Goal: Communication & Community: Answer question/provide support

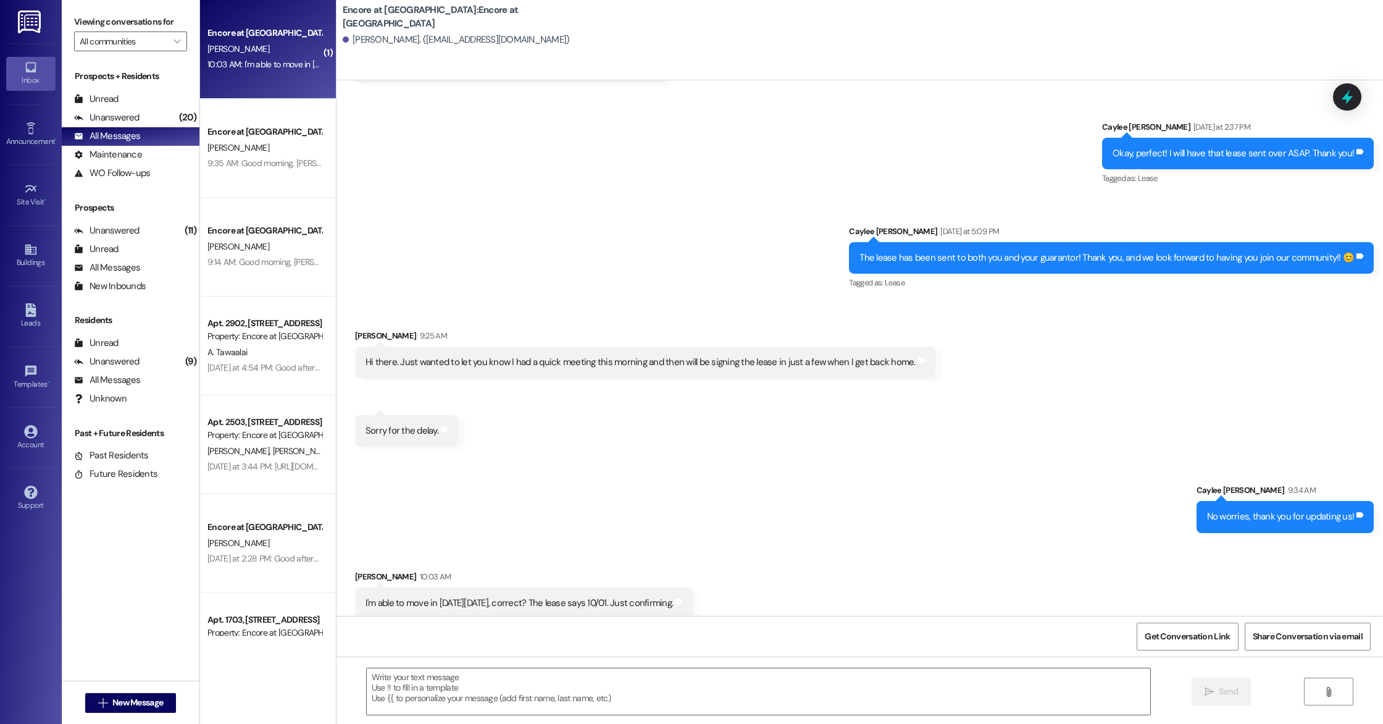
scroll to position [417, 0]
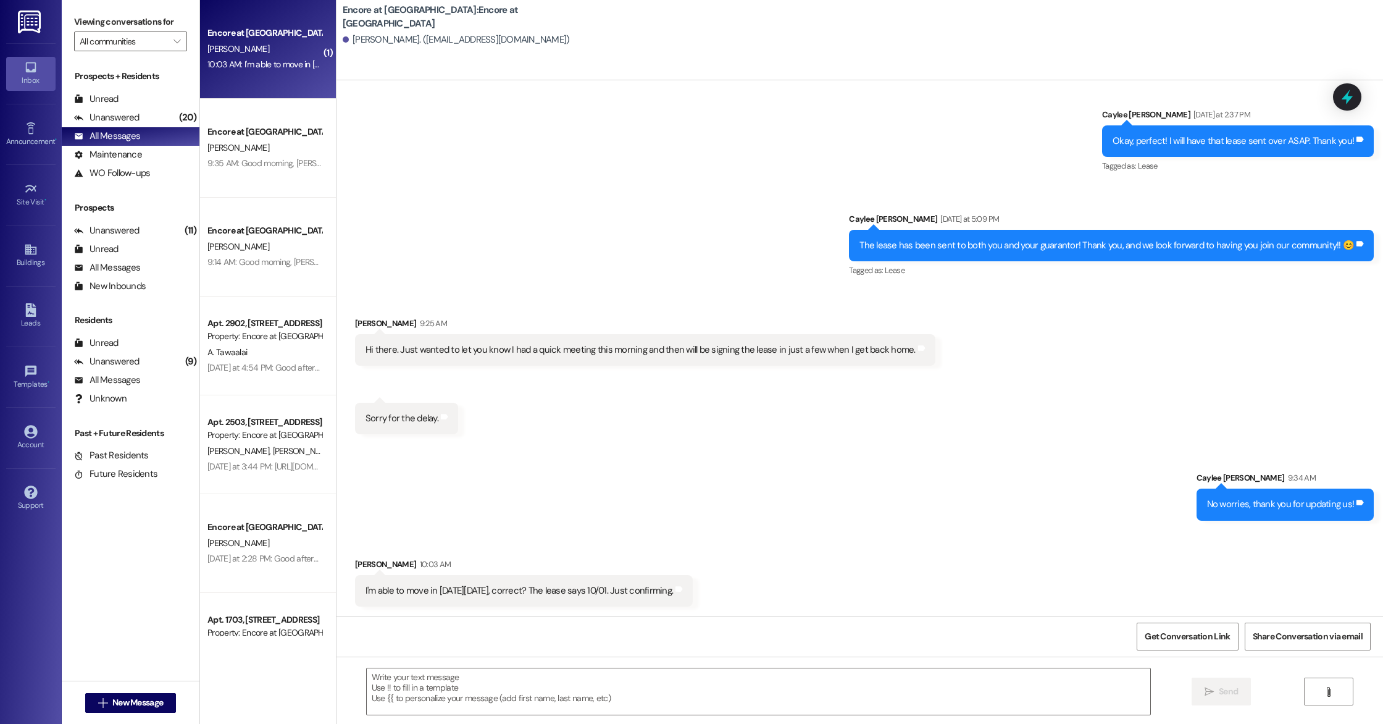
click at [527, 666] on div " Send " at bounding box center [860, 702] width 1047 height 93
click at [489, 682] on textarea at bounding box center [759, 691] width 784 height 46
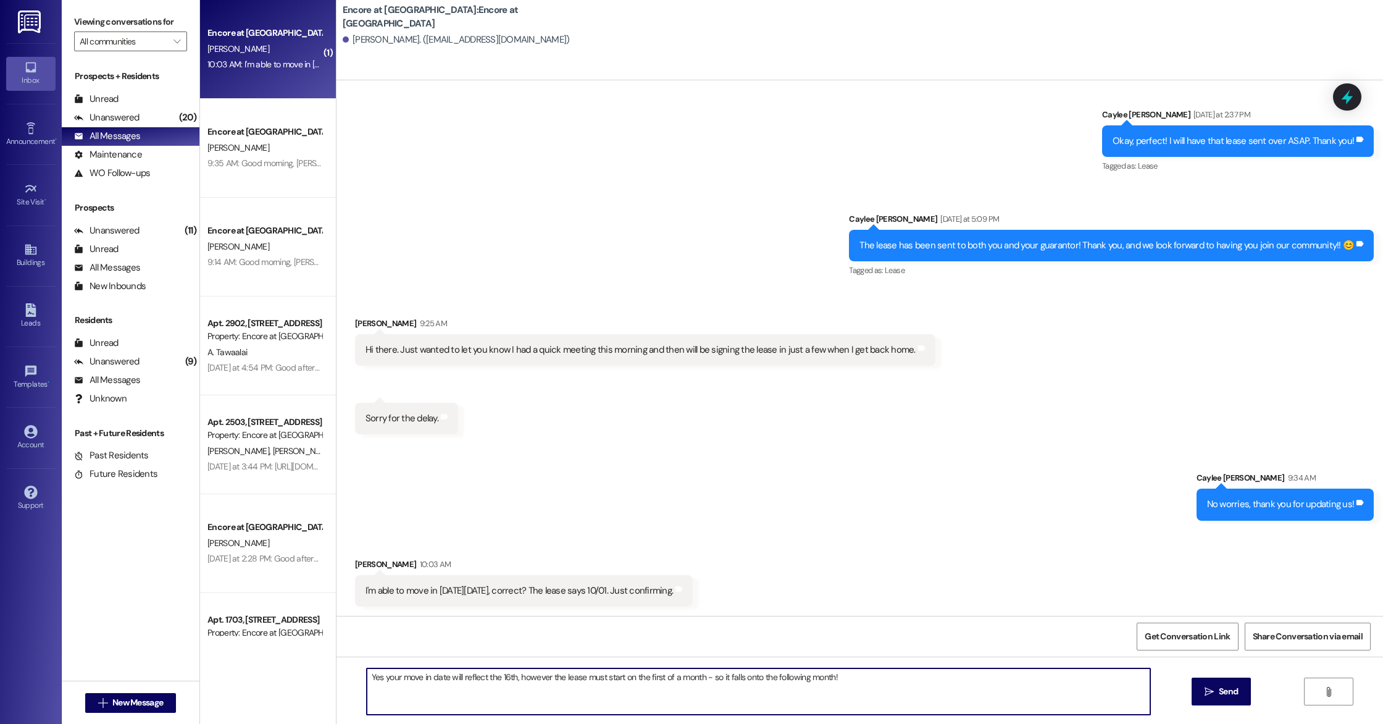
click at [772, 493] on div "Sent via SMS Caylee [PERSON_NAME] 9:34 AM No worries, thank you for updating us…" at bounding box center [860, 486] width 1047 height 86
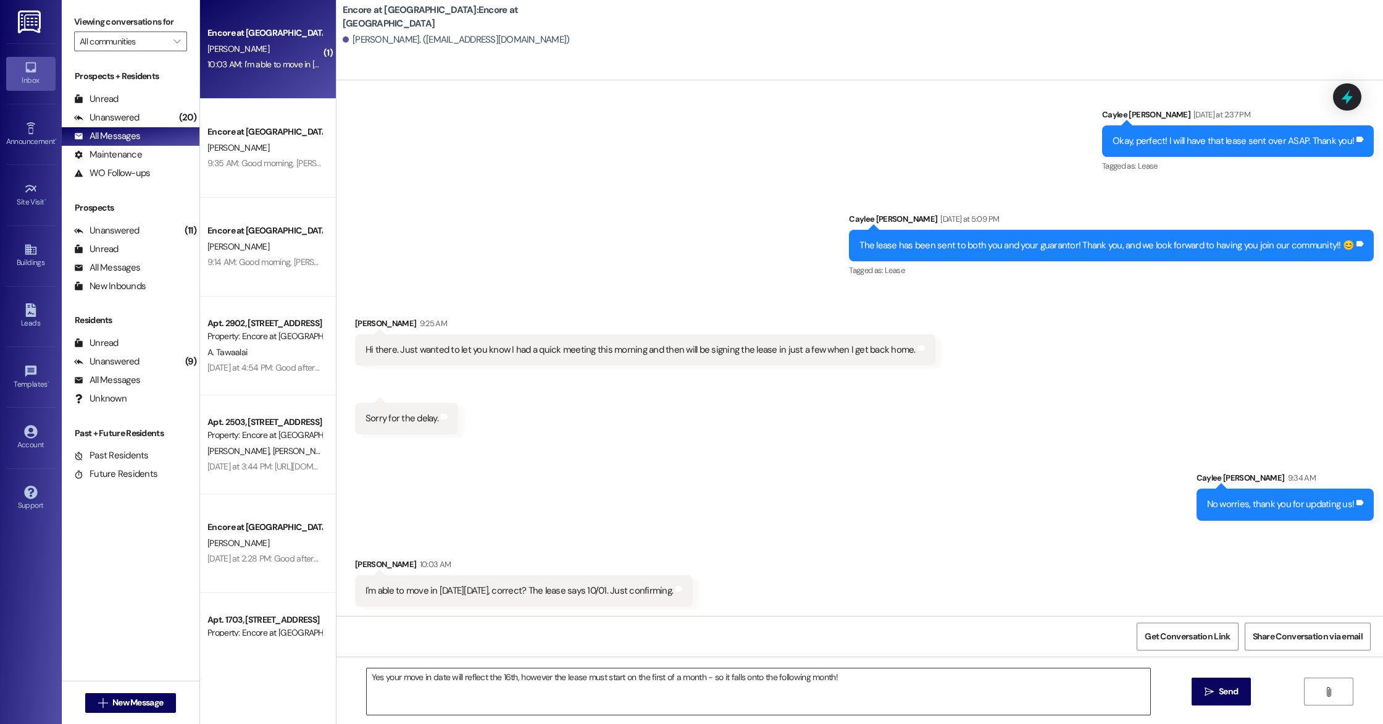
click at [855, 684] on textarea "Yes your move in date will reflect the 16th, however the lease must start on th…" at bounding box center [759, 691] width 784 height 46
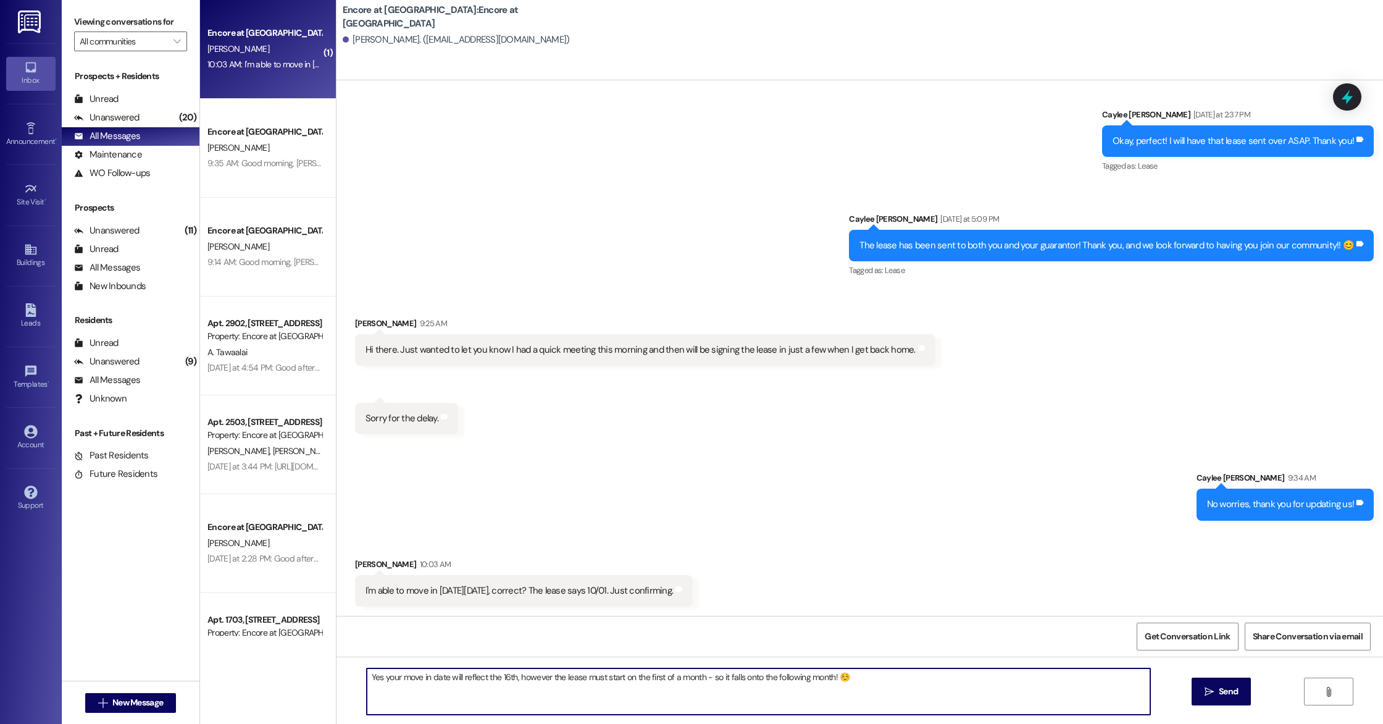
drag, startPoint x: 374, startPoint y: 679, endPoint x: 388, endPoint y: 681, distance: 13.8
click at [374, 679] on textarea "Yes your move in date will reflect the 16th, however the lease must start on th…" at bounding box center [759, 691] width 784 height 46
type textarea "Yes. Your move in date will reflect the 16th, however the lease must start on t…"
click at [1219, 685] on span "Send" at bounding box center [1228, 691] width 19 height 13
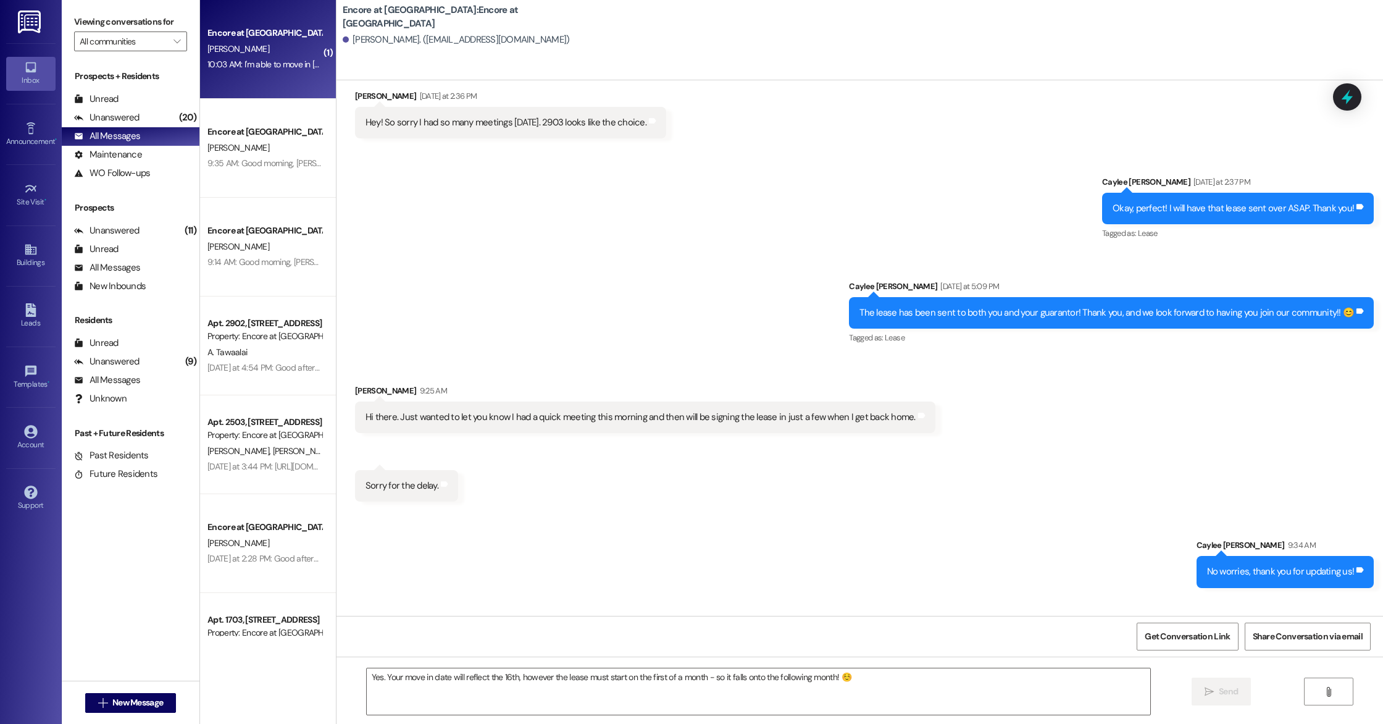
scroll to position [417, 0]
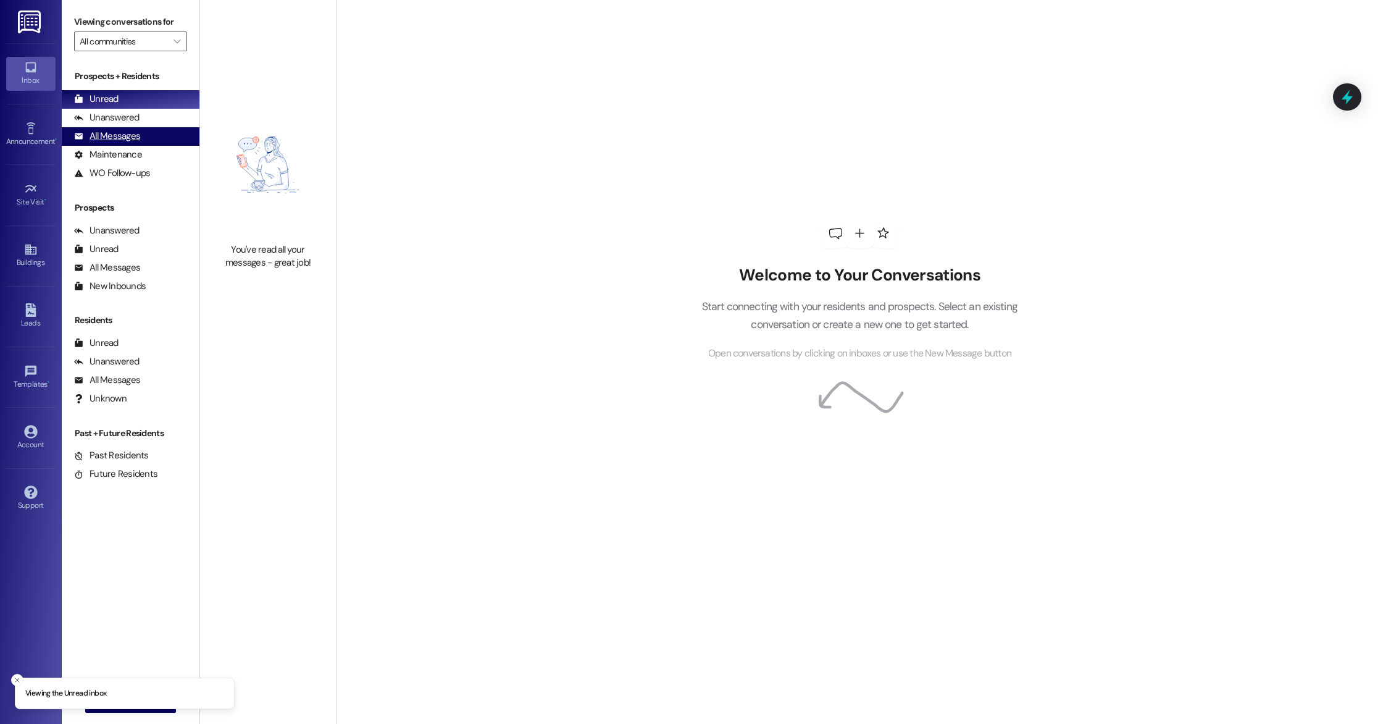
click at [118, 130] on div "All Messages" at bounding box center [107, 136] width 66 height 13
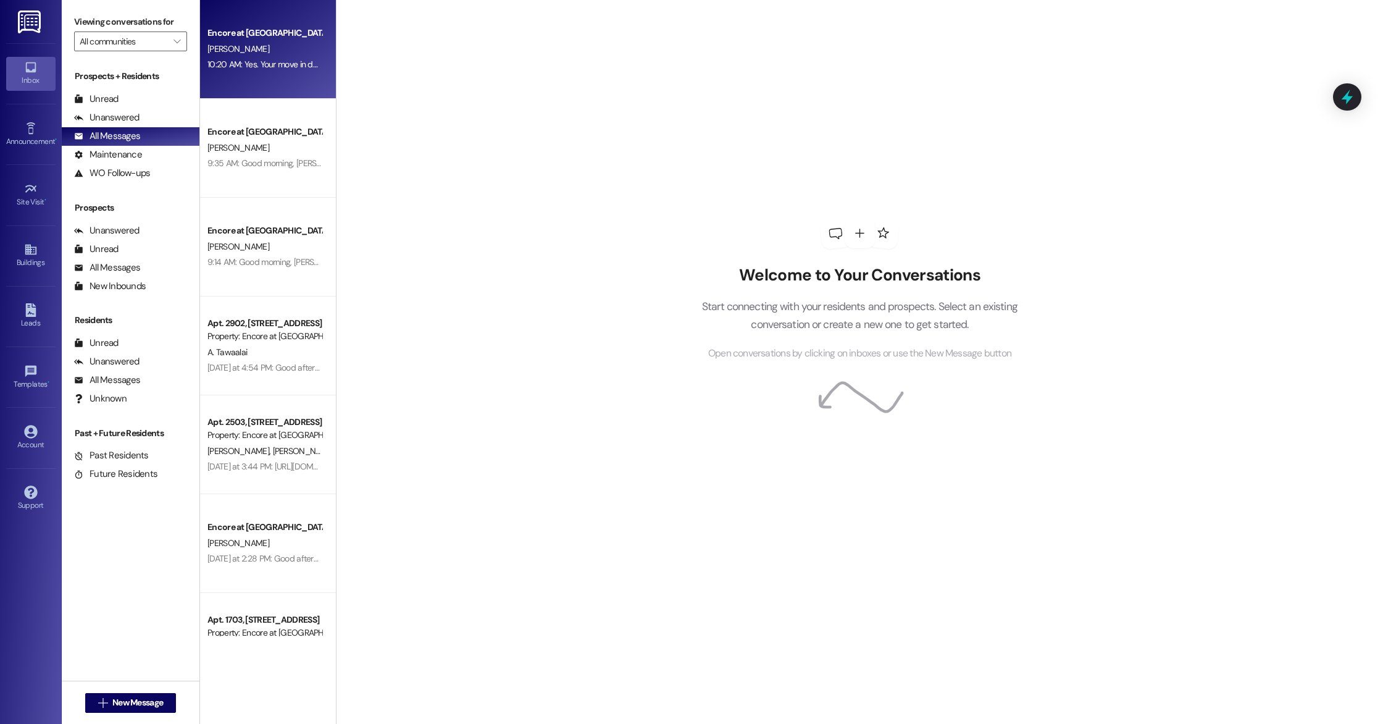
click at [236, 71] on div "10:20 AM: Yes. Your move in date will reflect the 16th, however the lease must …" at bounding box center [264, 64] width 117 height 15
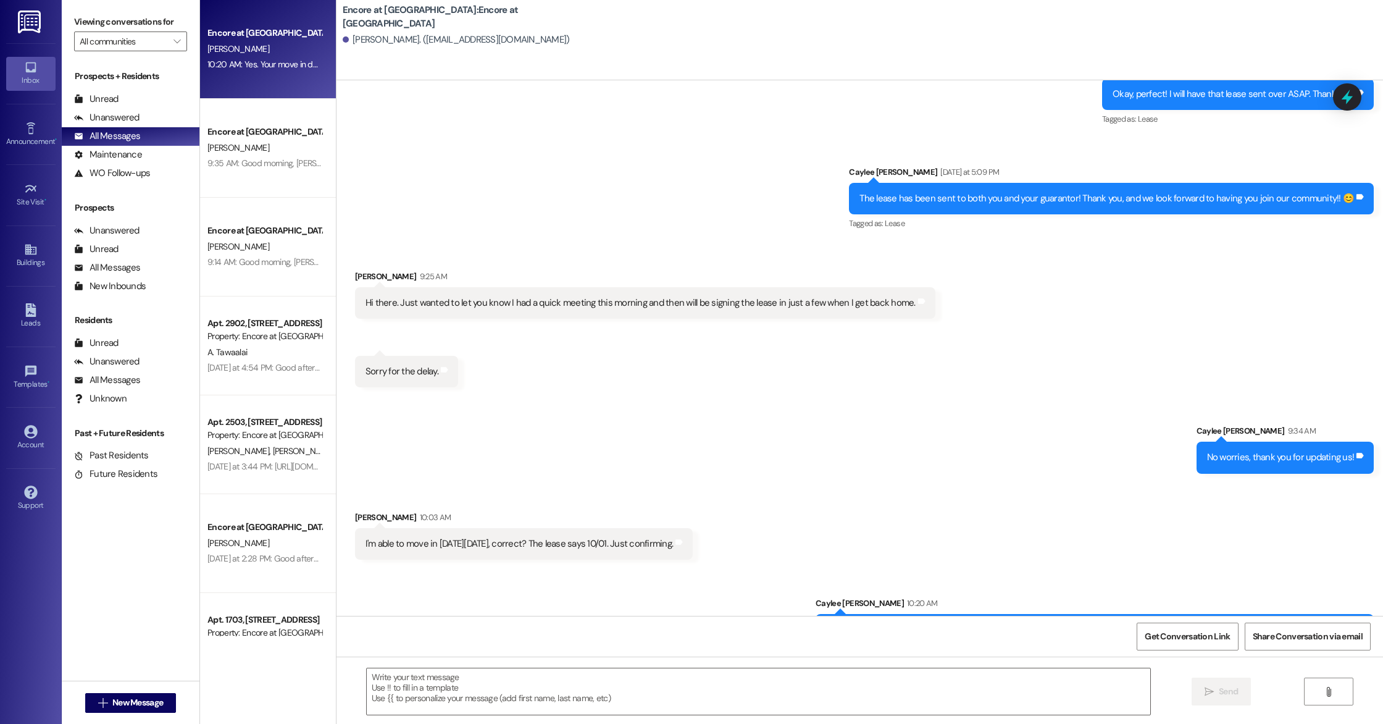
scroll to position [522, 0]
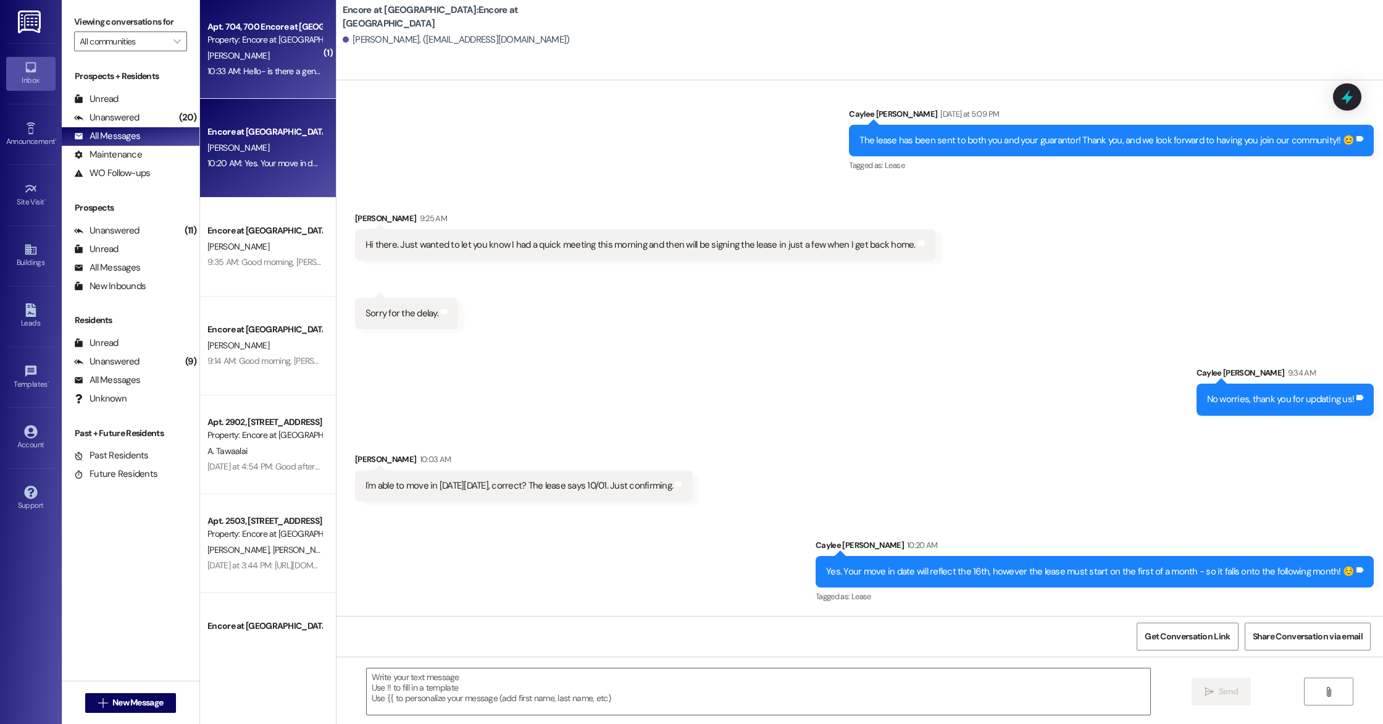
click at [280, 49] on div "B. Globig" at bounding box center [264, 55] width 117 height 15
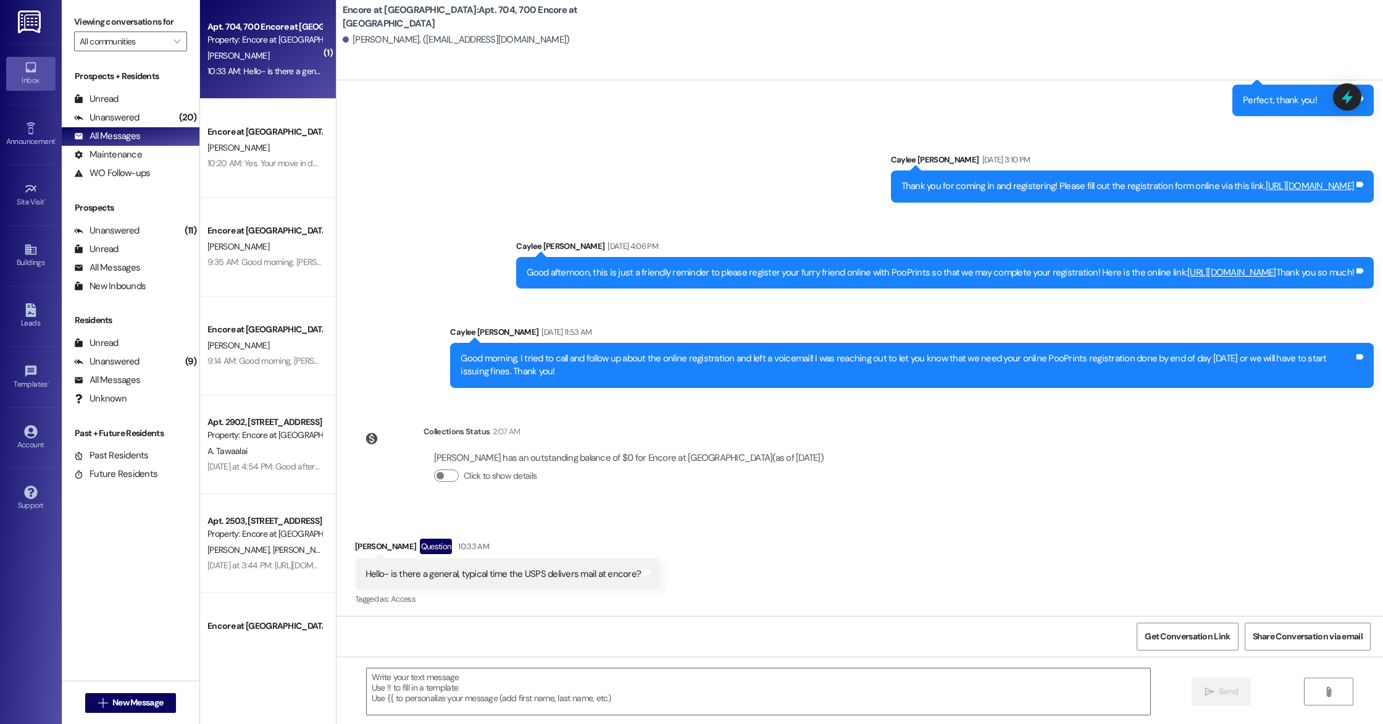
scroll to position [739, 0]
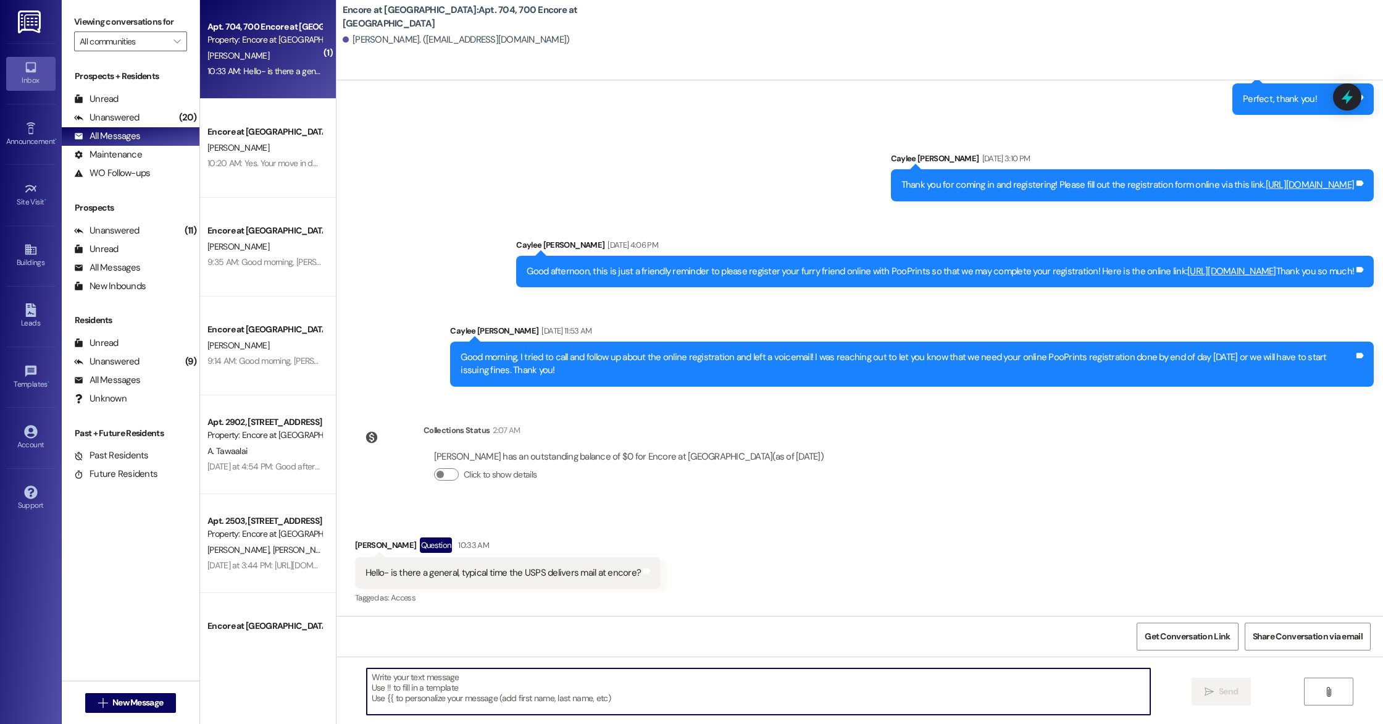
click at [682, 701] on textarea at bounding box center [759, 691] width 784 height 46
click at [367, 679] on textarea "No ma'am, unfortunately it is based off of their own routes." at bounding box center [759, 691] width 784 height 46
click at [679, 682] on textarea "Good morning! No ma'am, unfortunately it is based off of their own routes." at bounding box center [759, 691] width 784 height 46
click at [506, 677] on textarea "Good morning! No ma'am, unfortunately it is based off of their own routes." at bounding box center [759, 691] width 784 height 46
drag, startPoint x: 636, startPoint y: 689, endPoint x: 619, endPoint y: 699, distance: 19.9
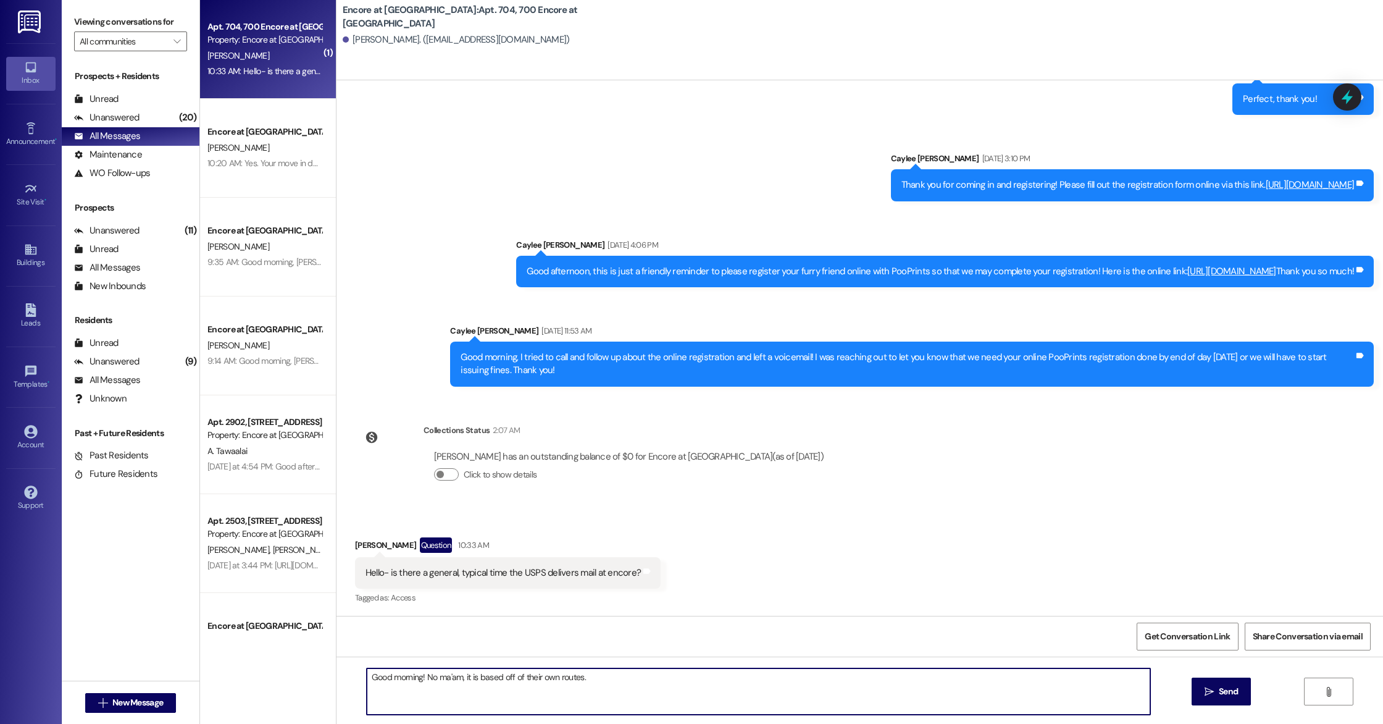
click at [636, 689] on textarea "Good morning! No ma'am, it is based off of their own routes." at bounding box center [759, 691] width 784 height 46
click at [850, 685] on textarea "Good morning! No ma'am, it is based off of their own routes. Unfortunately I do…" at bounding box center [759, 691] width 784 height 46
type textarea "Good morning! No ma'am, it is based off of their own routes. Unfortunately I do…"
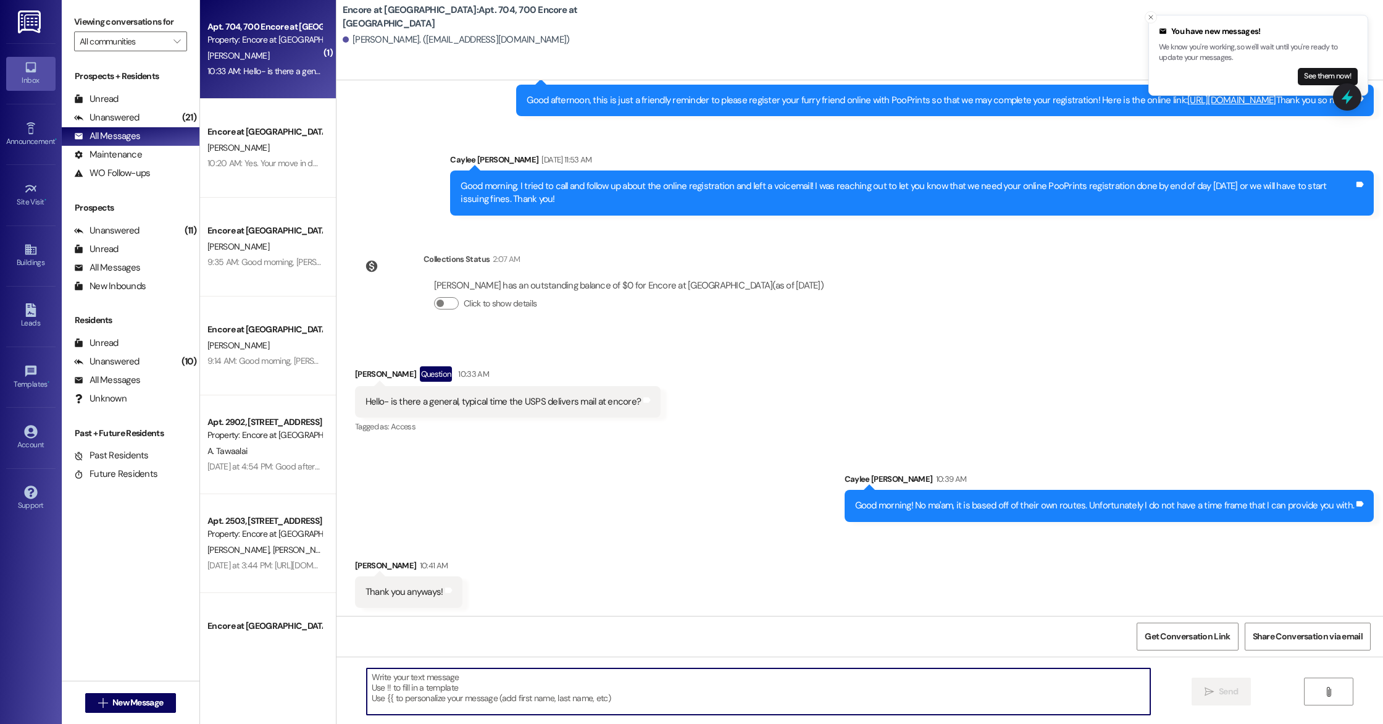
scroll to position [911, 0]
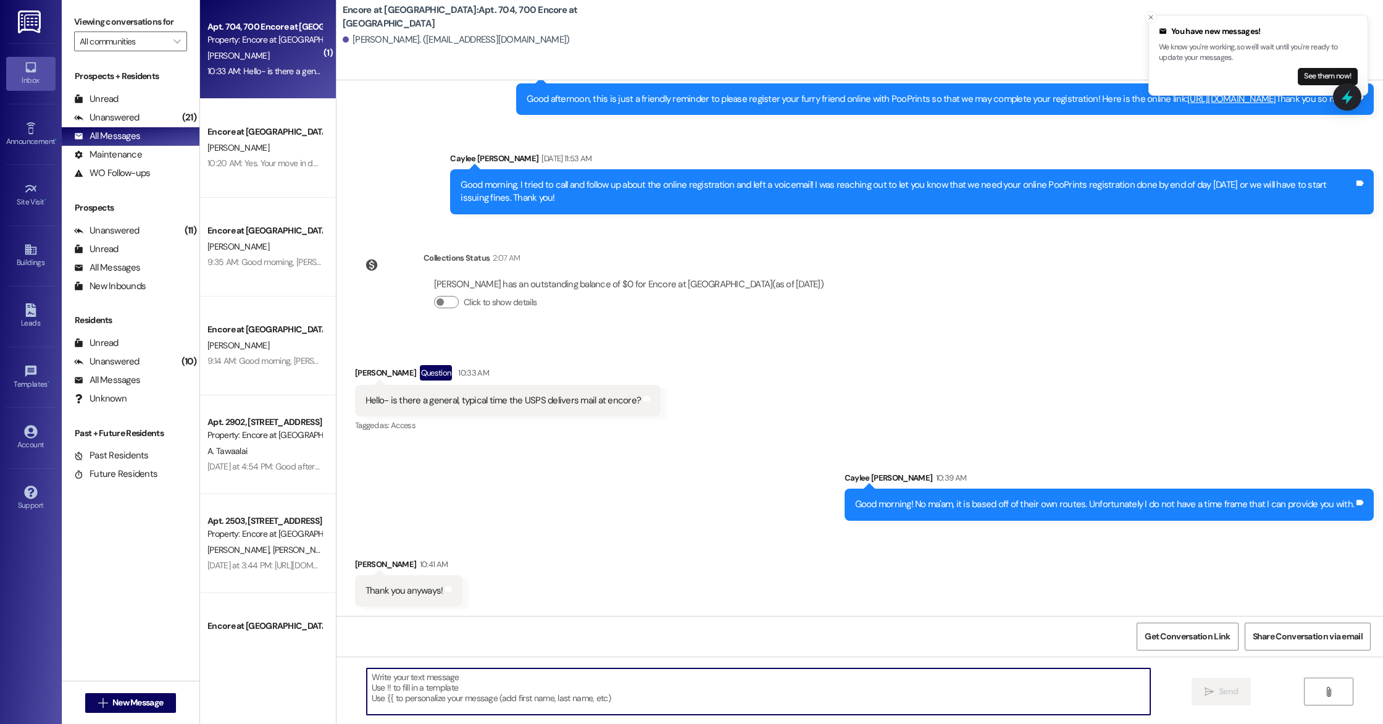
click at [572, 691] on textarea at bounding box center [759, 691] width 784 height 46
type textarea "Of course! ☺️"
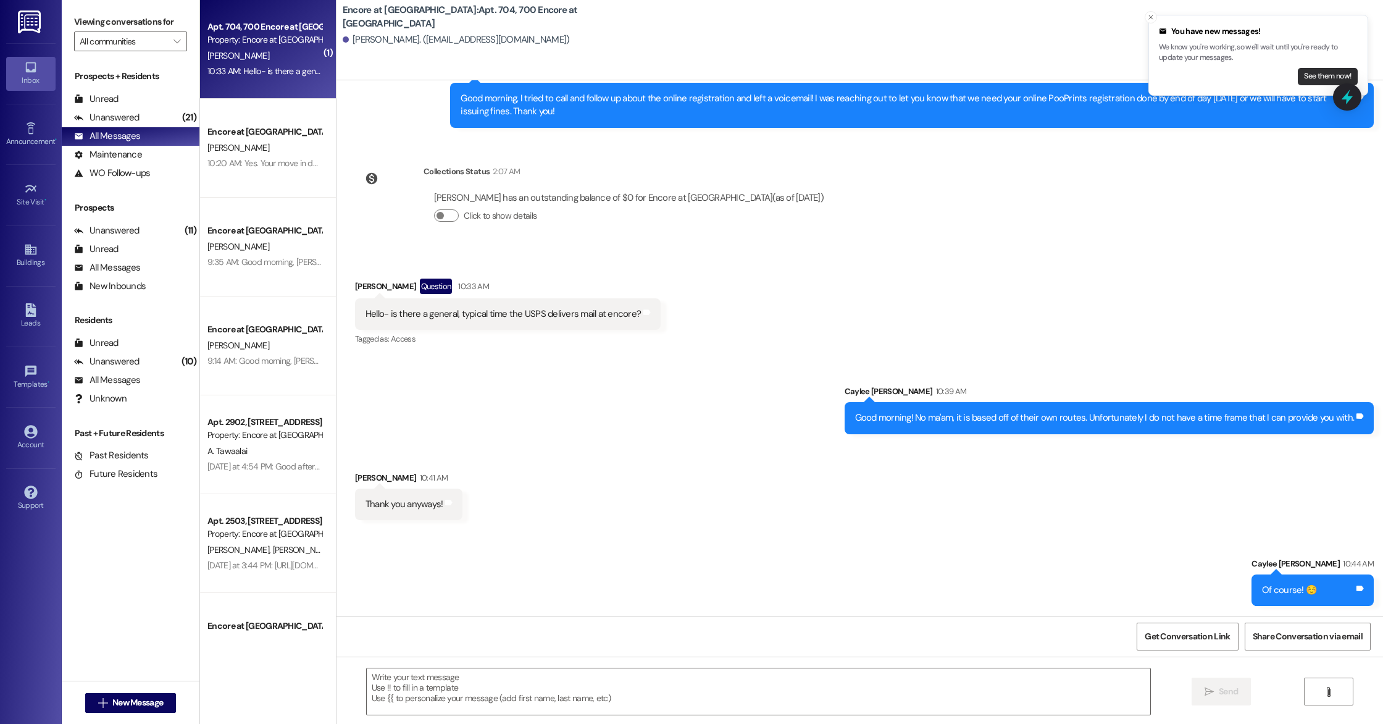
click at [1310, 75] on button "See them now!" at bounding box center [1328, 76] width 60 height 17
